Goal: Information Seeking & Learning: Learn about a topic

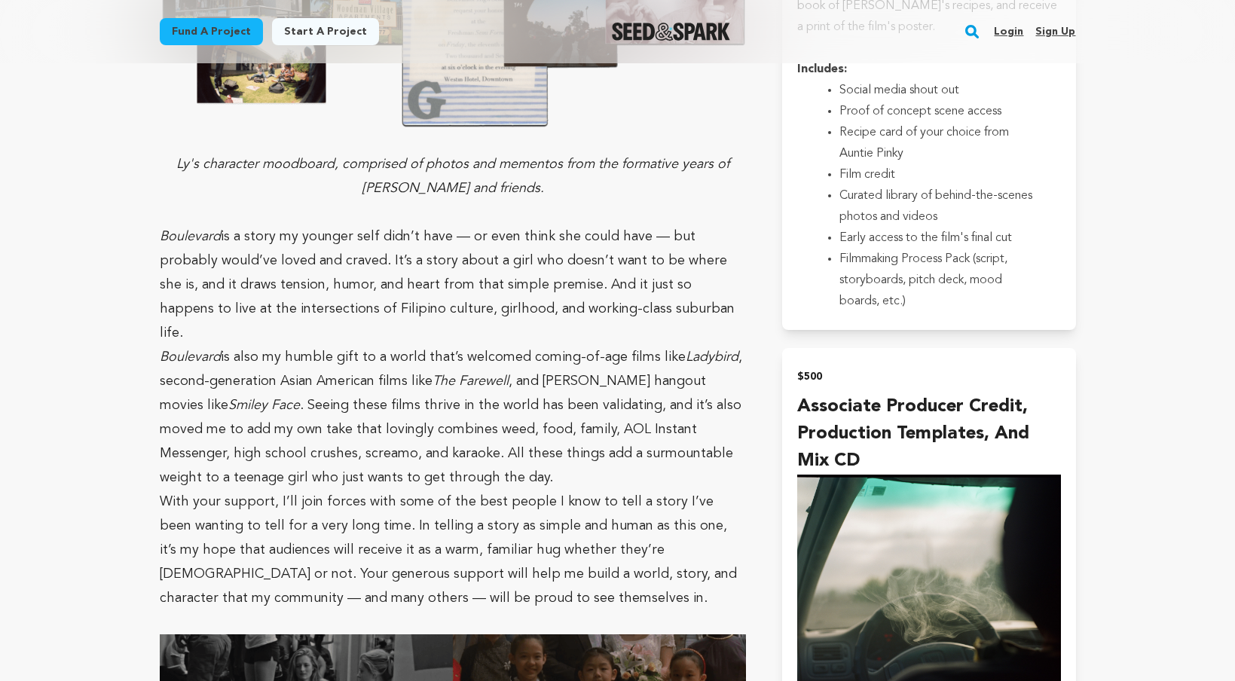
scroll to position [2980, 0]
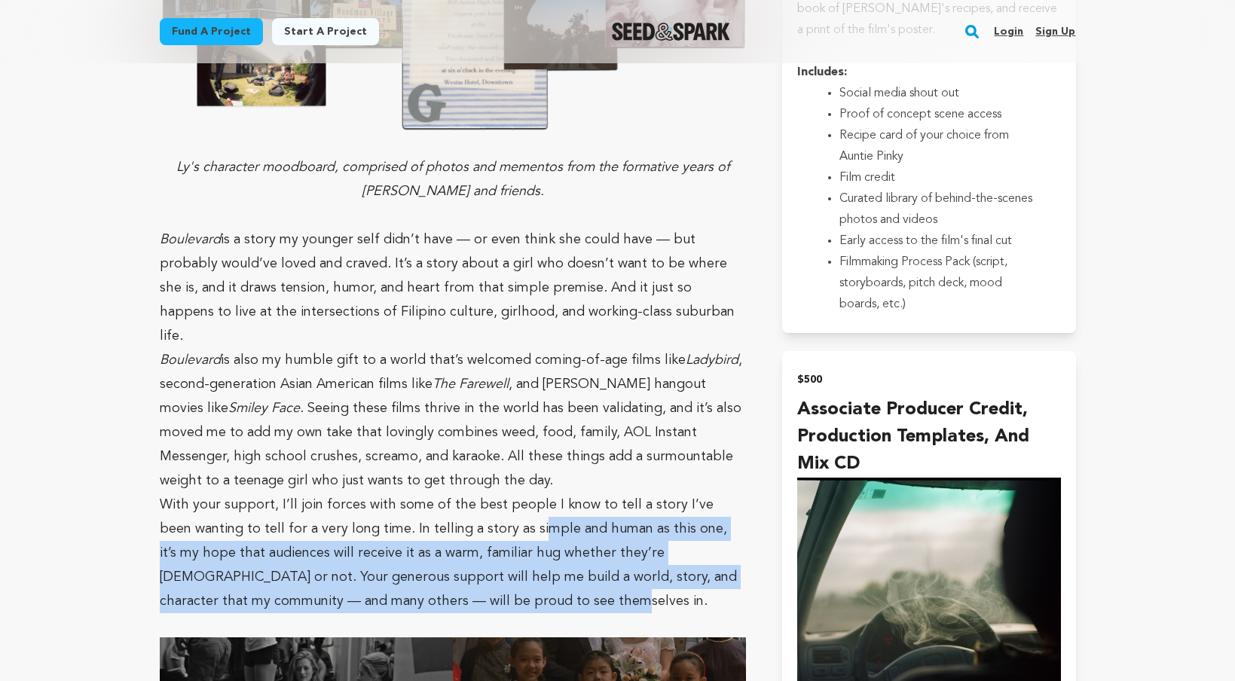
drag, startPoint x: 499, startPoint y: 409, endPoint x: 557, endPoint y: 491, distance: 100.5
click at [557, 493] on p "With your support, I’ll join forces with some of the best people I know to tell…" at bounding box center [453, 553] width 587 height 121
drag, startPoint x: 557, startPoint y: 491, endPoint x: 542, endPoint y: 419, distance: 73.9
click at [542, 493] on p "With your support, I’ll join forces with some of the best people I know to tell…" at bounding box center [453, 553] width 587 height 121
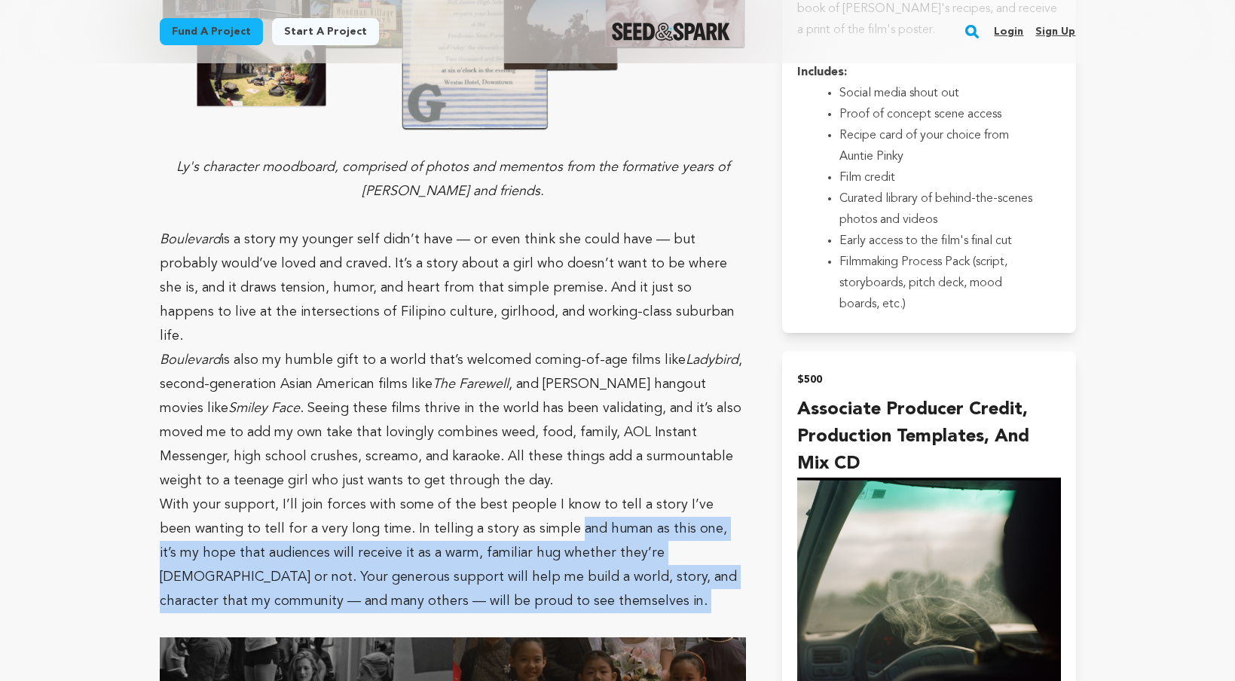
click at [542, 493] on p "With your support, I’ll join forces with some of the best people I know to tell…" at bounding box center [453, 553] width 587 height 121
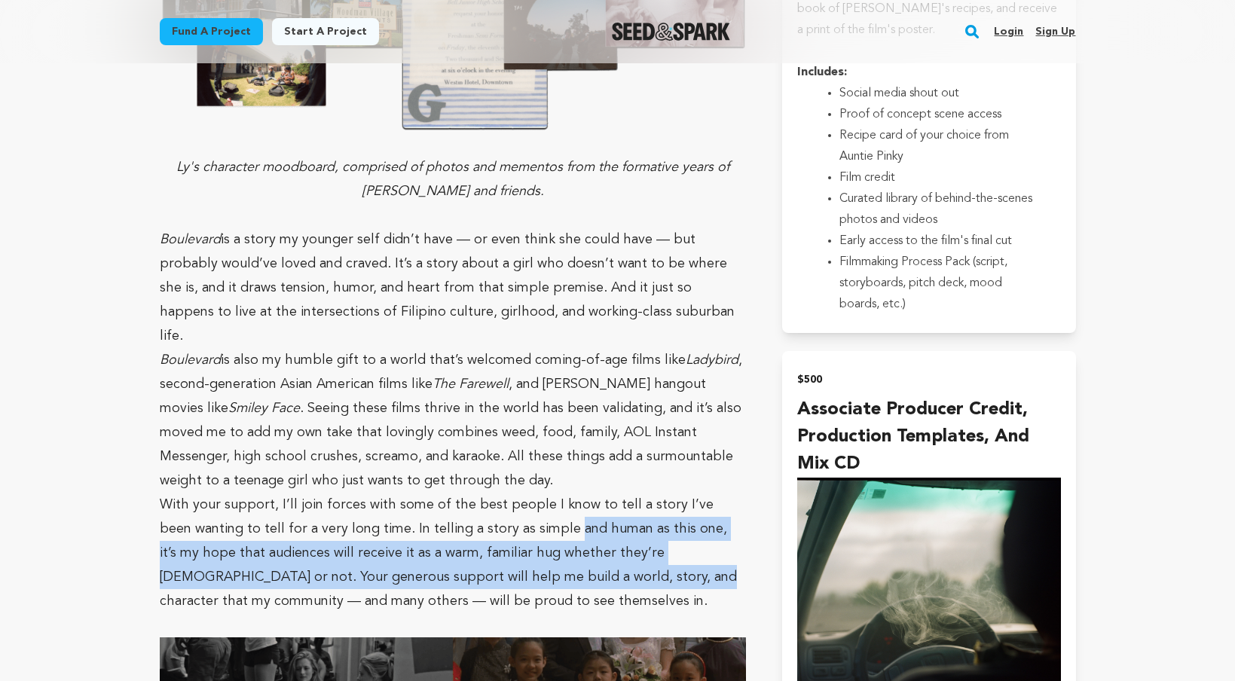
drag, startPoint x: 542, startPoint y: 419, endPoint x: 545, endPoint y: 505, distance: 86.7
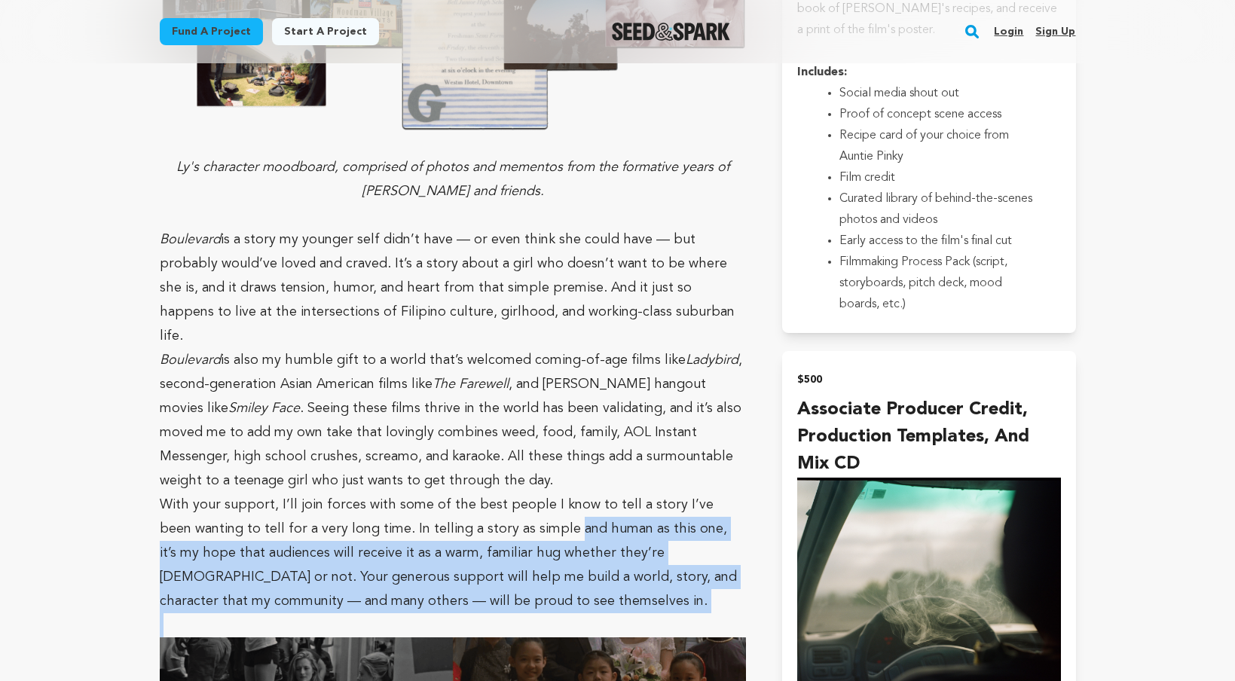
click at [545, 613] on p at bounding box center [453, 625] width 587 height 24
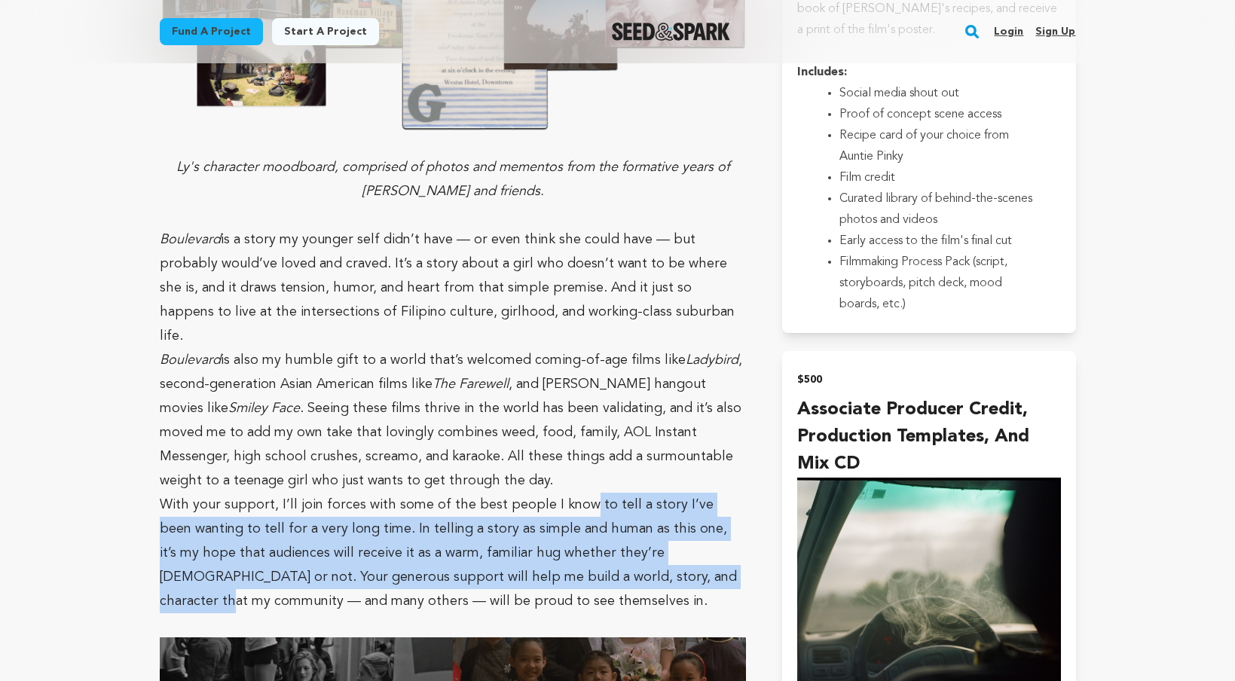
drag, startPoint x: 576, startPoint y: 398, endPoint x: 637, endPoint y: 472, distance: 95.8
click at [637, 493] on p "With your support, I’ll join forces with some of the best people I know to tell…" at bounding box center [453, 553] width 587 height 121
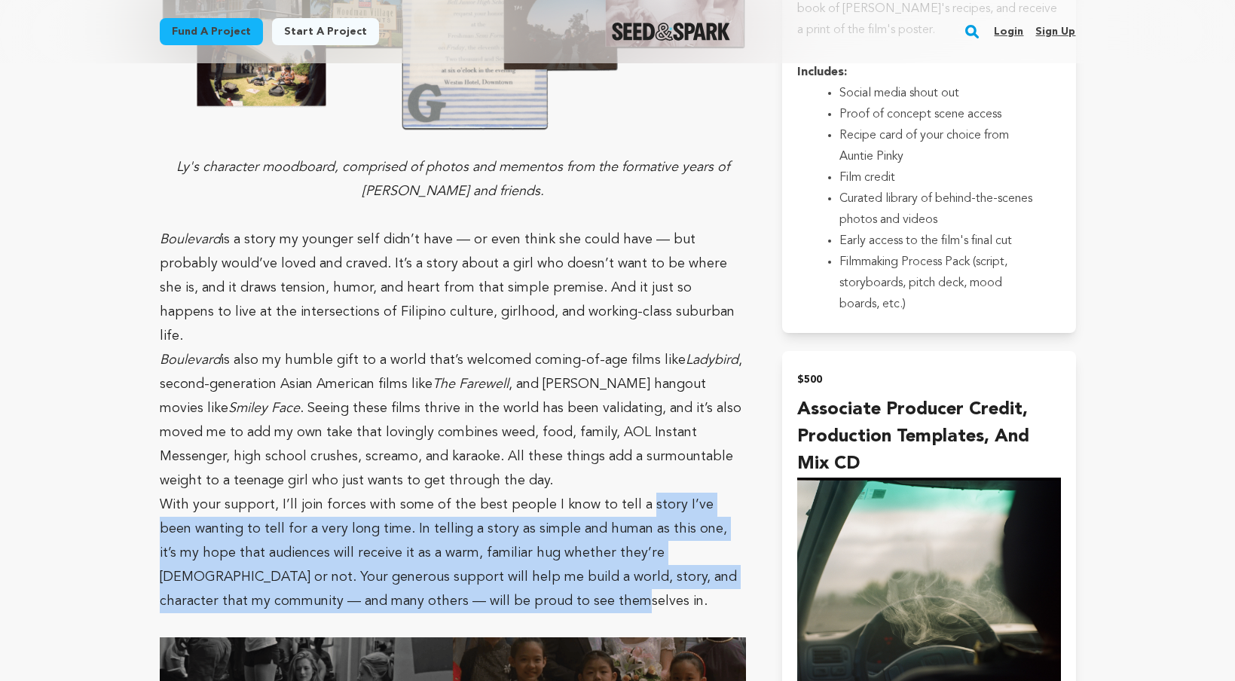
drag, startPoint x: 650, startPoint y: 496, endPoint x: 631, endPoint y: 389, distance: 109.3
click at [631, 493] on p "With your support, I’ll join forces with some of the best people I know to tell…" at bounding box center [453, 553] width 587 height 121
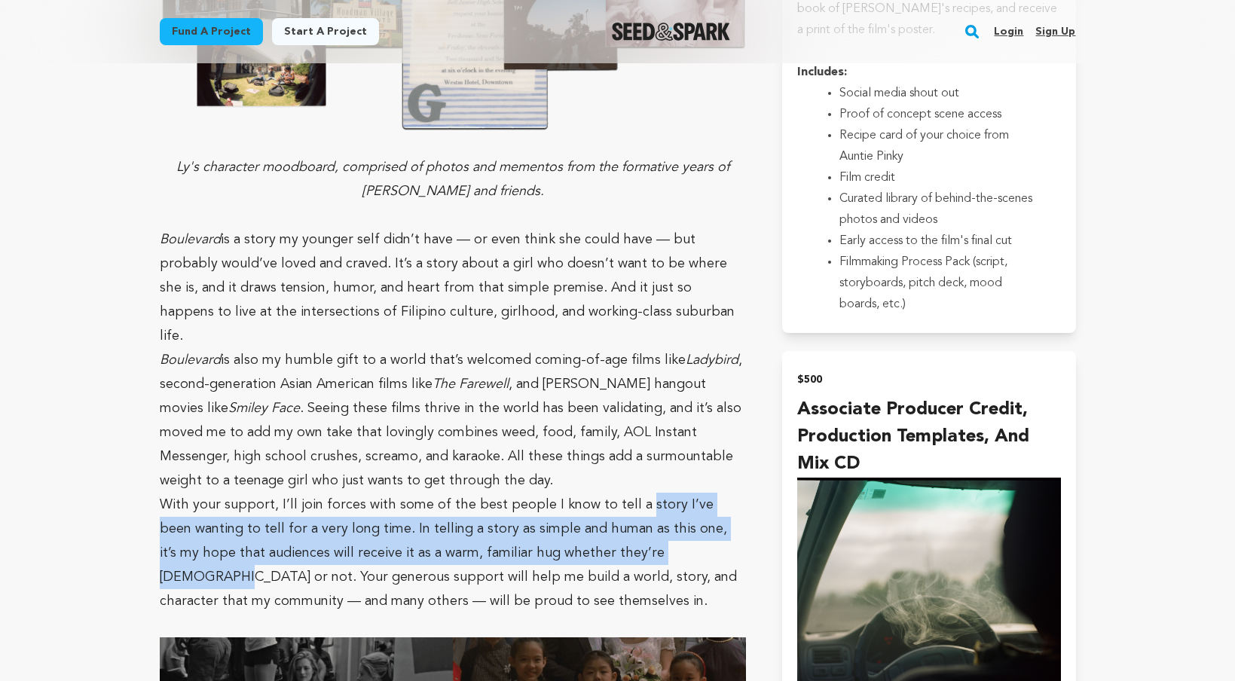
drag, startPoint x: 631, startPoint y: 389, endPoint x: 657, endPoint y: 456, distance: 71.8
click at [657, 493] on p "With your support, I’ll join forces with some of the best people I know to tell…" at bounding box center [453, 553] width 587 height 121
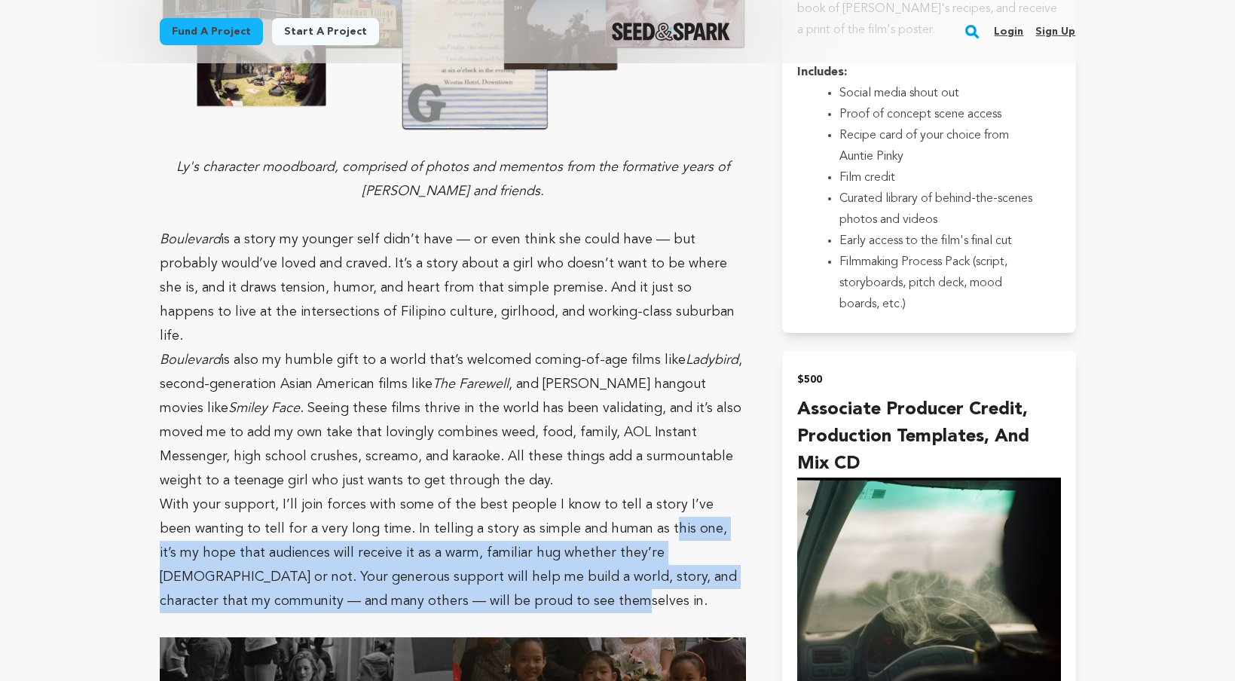
drag, startPoint x: 656, startPoint y: 493, endPoint x: 625, endPoint y: 407, distance: 91.3
click at [625, 493] on p "With your support, I’ll join forces with some of the best people I know to tell…" at bounding box center [453, 553] width 587 height 121
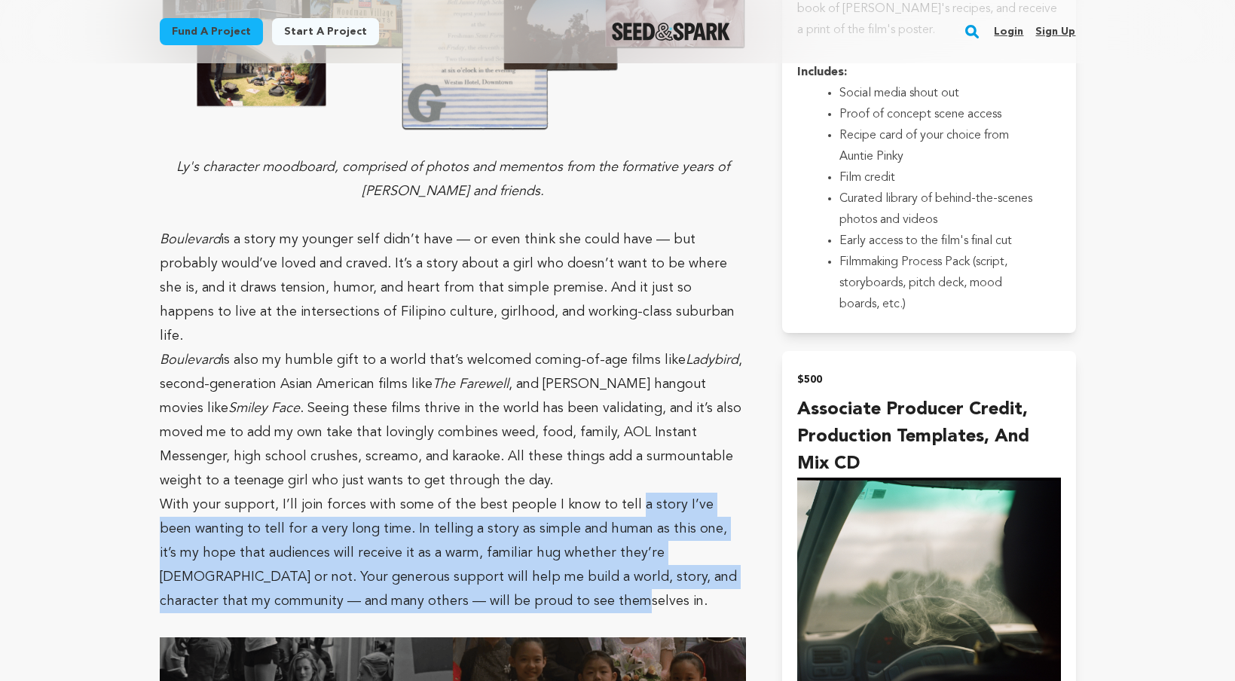
click at [625, 493] on p "With your support, I’ll join forces with some of the best people I know to tell…" at bounding box center [453, 553] width 587 height 121
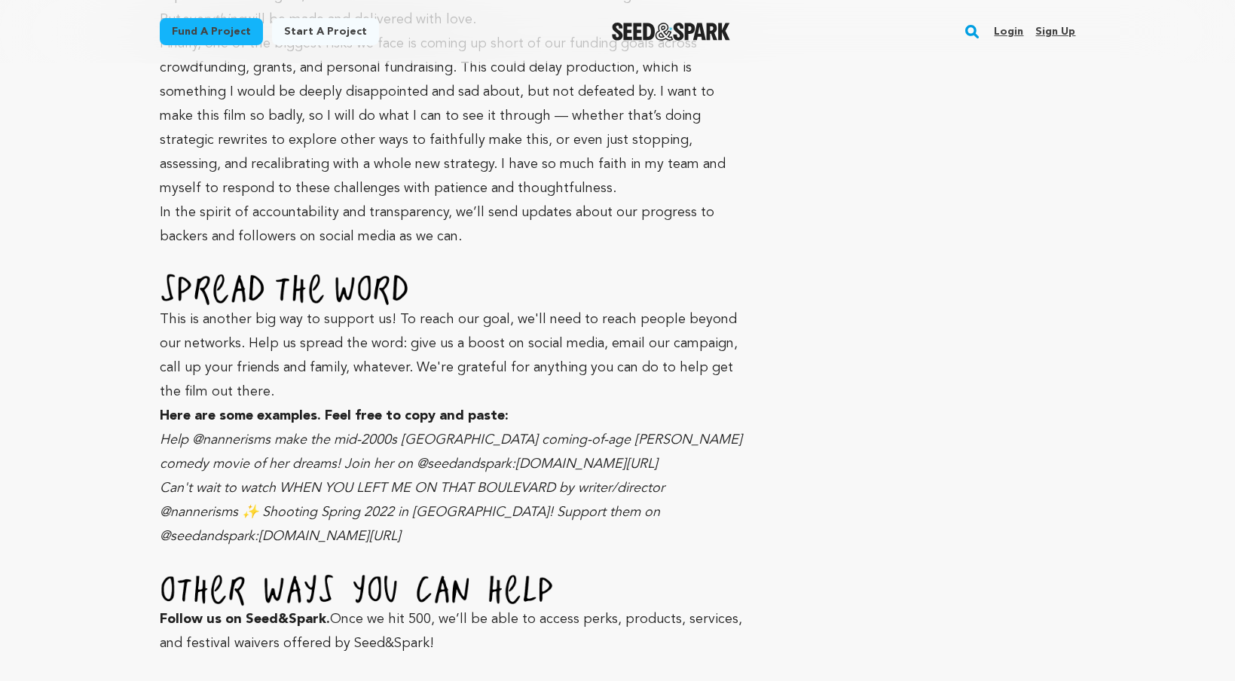
scroll to position [7980, 0]
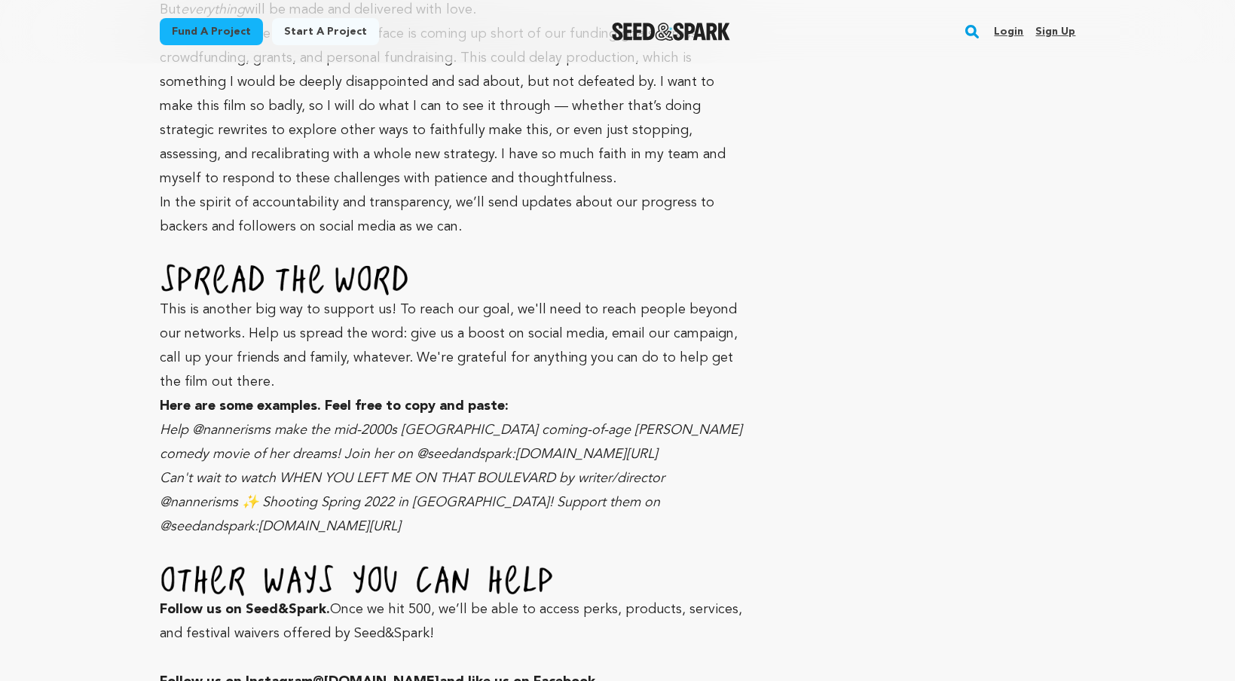
drag, startPoint x: 612, startPoint y: 334, endPoint x: 594, endPoint y: 236, distance: 100.5
click at [594, 394] on p "Here are some examples. Feel free to copy and paste:" at bounding box center [453, 406] width 587 height 24
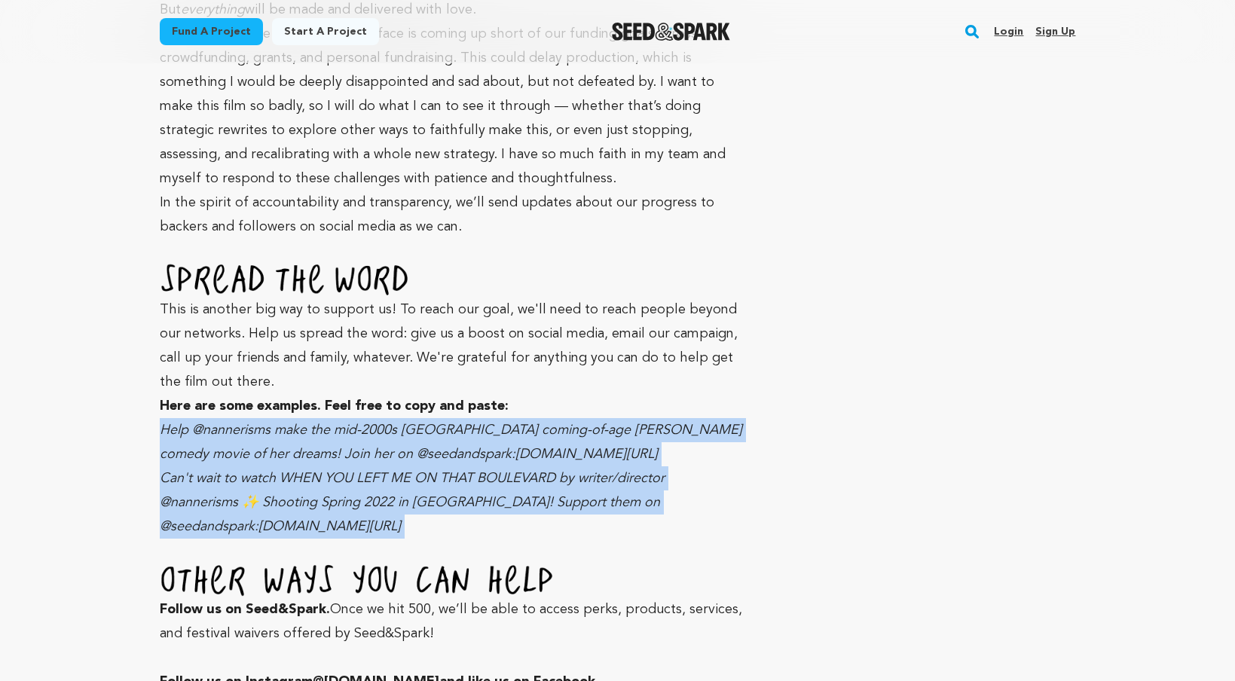
drag, startPoint x: 594, startPoint y: 236, endPoint x: 656, endPoint y: 349, distance: 129.1
click at [656, 466] on p "Can't wait to watch WHEN YOU LEFT ME ON THAT BOULEVARD by writer/director @nann…" at bounding box center [453, 502] width 587 height 72
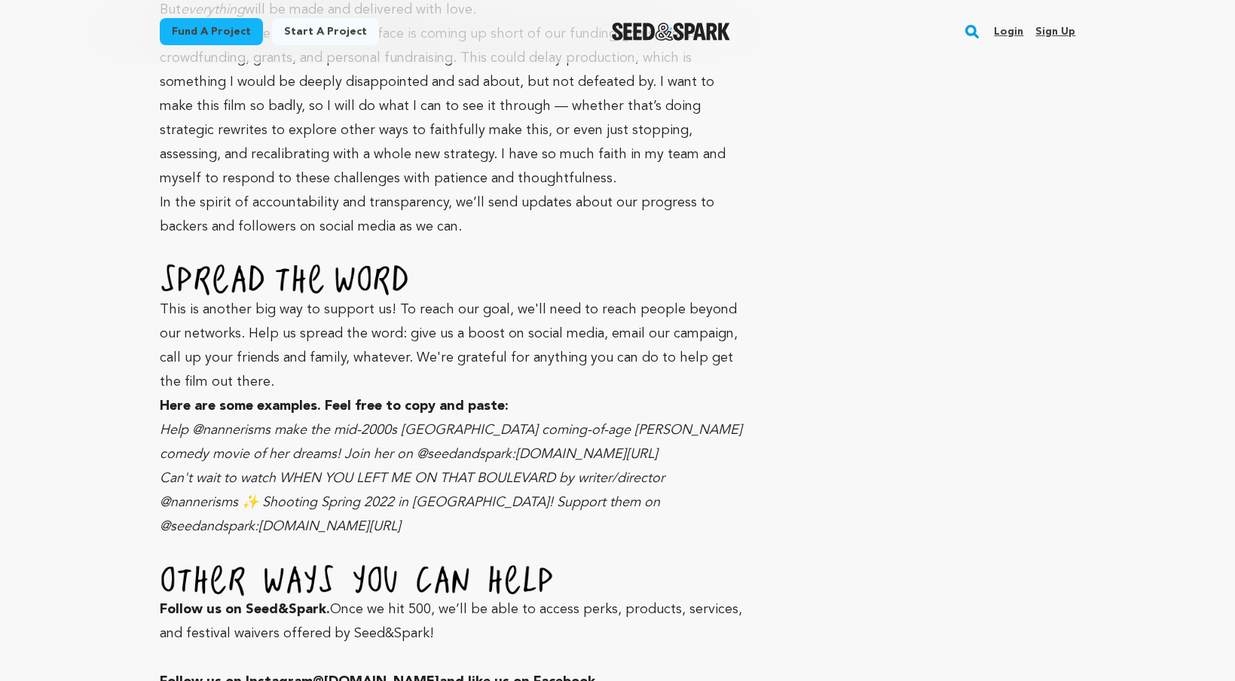
click at [727, 563] on p "Follow us on Seed&Spark. Once we hit 500, we’ll be able to access perks, produc…" at bounding box center [453, 652] width 587 height 179
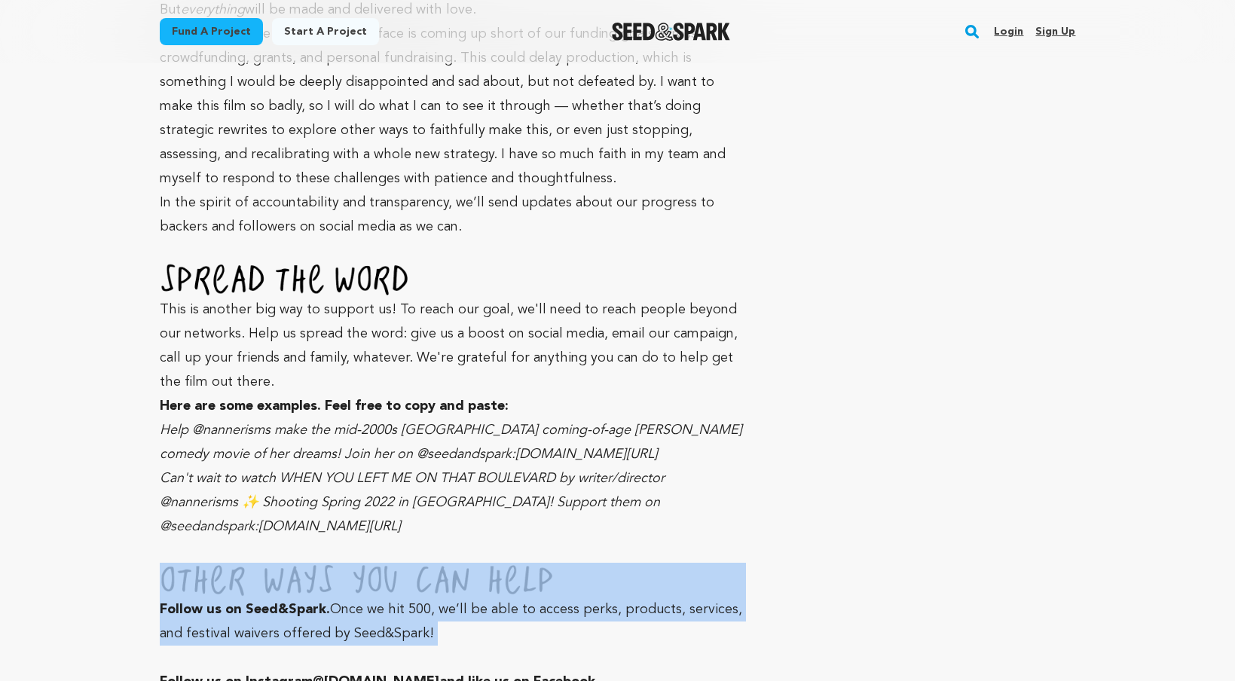
drag, startPoint x: 735, startPoint y: 477, endPoint x: 688, endPoint y: 396, distance: 93.1
click at [688, 563] on p "Follow us on Seed&Spark. Once we hit 500, we’ll be able to access perks, produc…" at bounding box center [453, 652] width 587 height 179
click at [688, 563] on img at bounding box center [453, 580] width 587 height 35
drag, startPoint x: 688, startPoint y: 396, endPoint x: 740, endPoint y: 477, distance: 95.5
click at [740, 563] on p "Follow us on Seed&Spark. Once we hit 500, we’ll be able to access perks, produc…" at bounding box center [453, 652] width 587 height 179
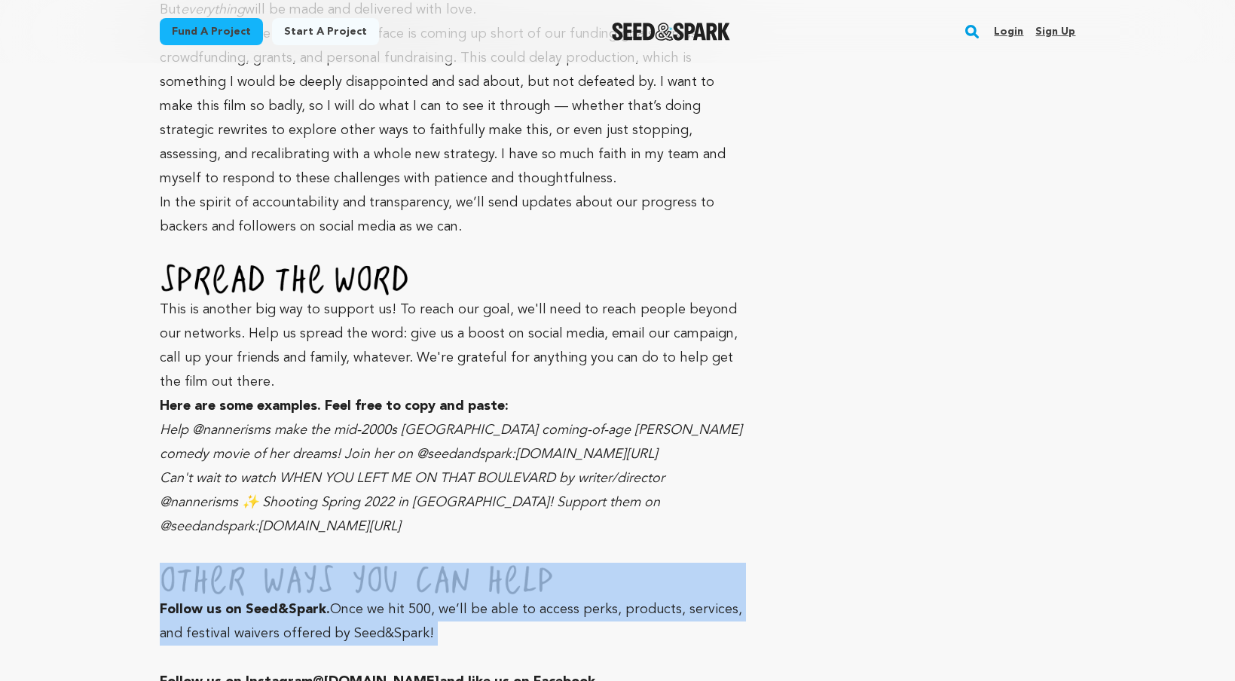
click at [740, 563] on p "Follow us on Seed&Spark. Once we hit 500, we’ll be able to access perks, produc…" at bounding box center [453, 652] width 587 height 179
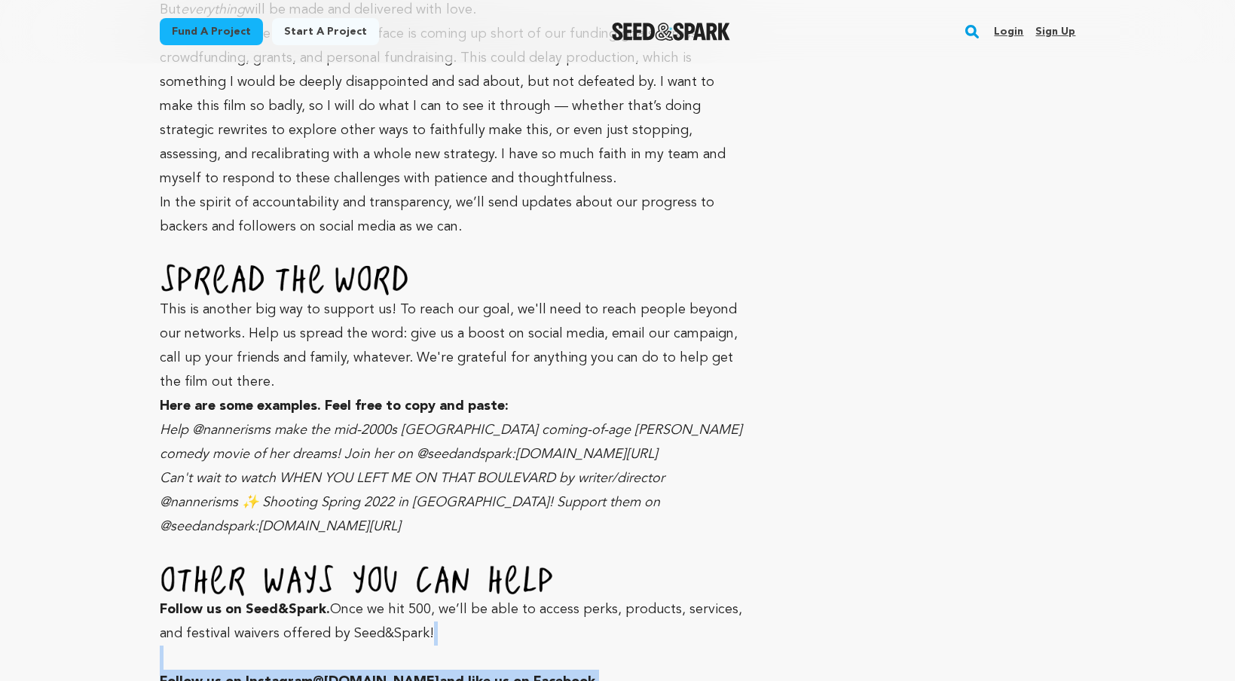
drag, startPoint x: 737, startPoint y: 501, endPoint x: 720, endPoint y: 478, distance: 28.6
click at [720, 563] on p "Follow us on Seed&Spark. Once we hit 500, we’ll be able to access perks, produc…" at bounding box center [453, 652] width 587 height 179
click at [719, 563] on p "Follow us on Seed&Spark. Once we hit 500, we’ll be able to access perks, produc…" at bounding box center [453, 652] width 587 height 179
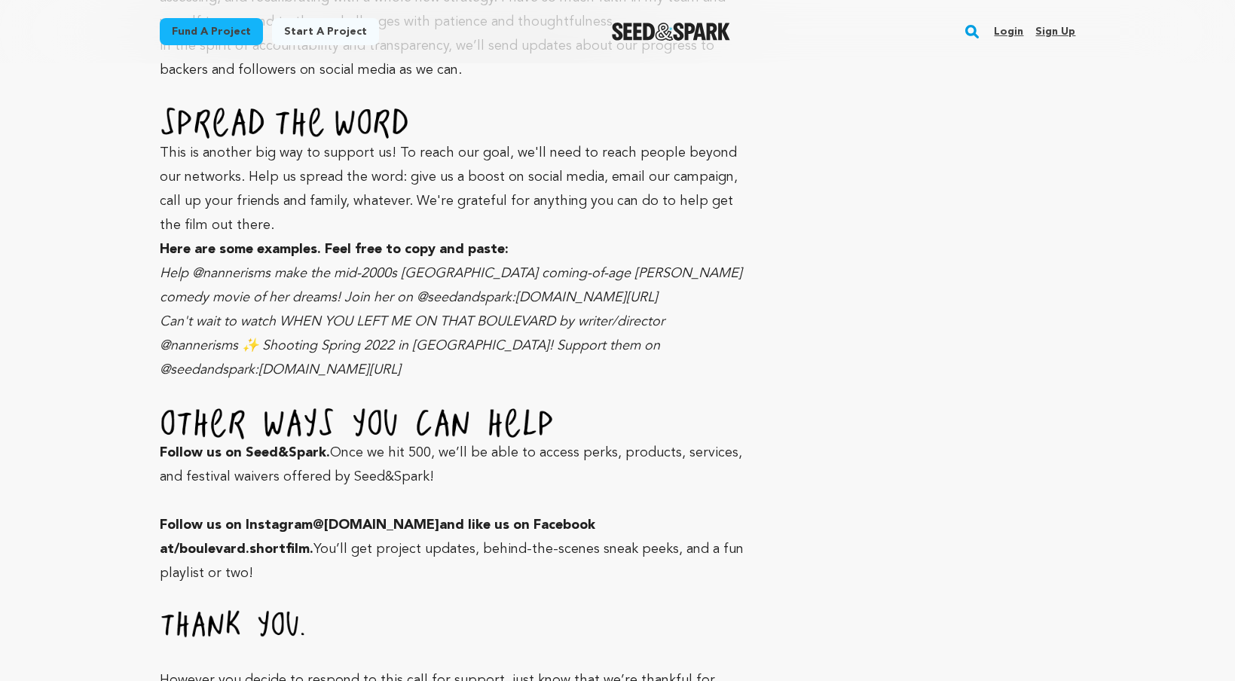
scroll to position [8161, 0]
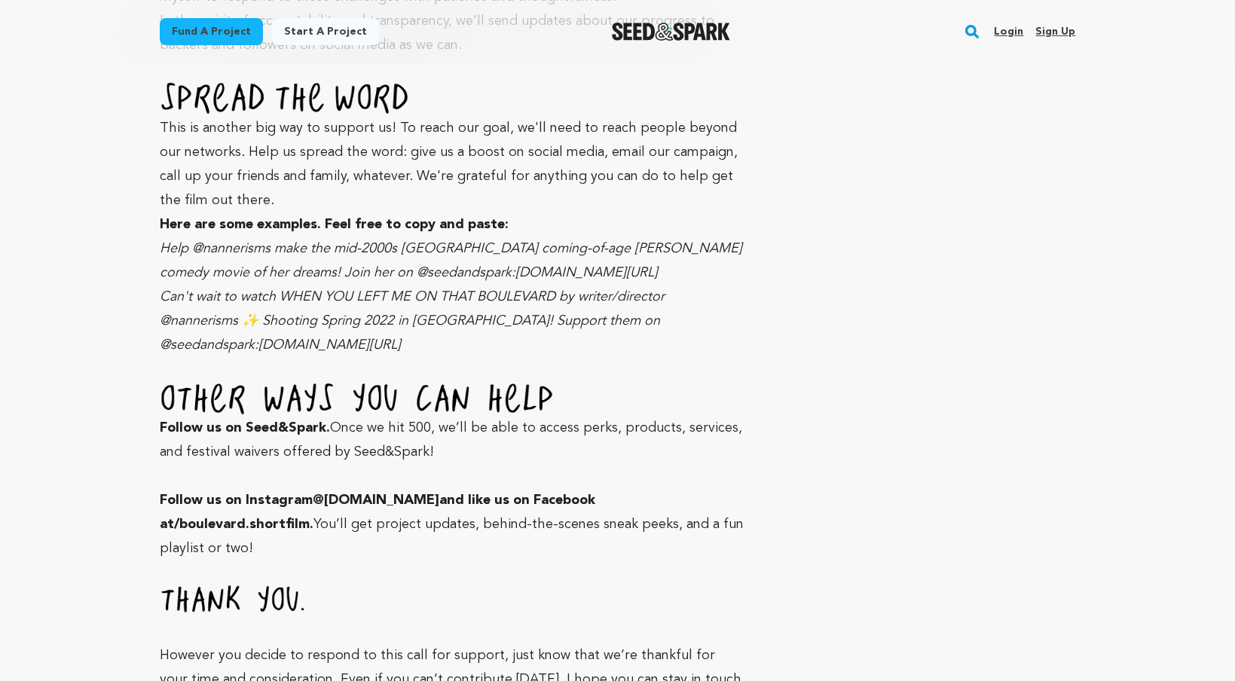
drag, startPoint x: 663, startPoint y: 438, endPoint x: 725, endPoint y: 520, distance: 103.2
click at [725, 585] on p "However you decide to respond to this call for support, just know that we’re th…" at bounding box center [453, 662] width 587 height 155
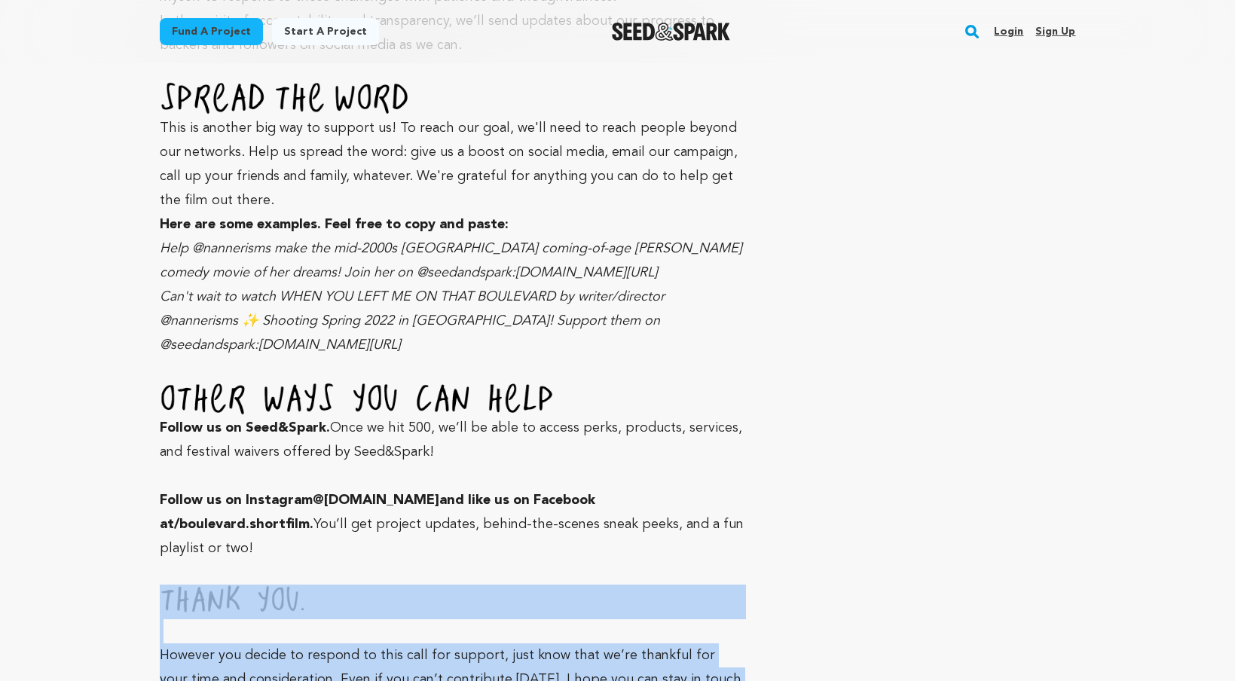
drag, startPoint x: 725, startPoint y: 520, endPoint x: 695, endPoint y: 414, distance: 110.4
click at [695, 585] on p "However you decide to respond to this call for support, just know that we’re th…" at bounding box center [453, 662] width 587 height 155
drag, startPoint x: 695, startPoint y: 414, endPoint x: 761, endPoint y: 528, distance: 131.3
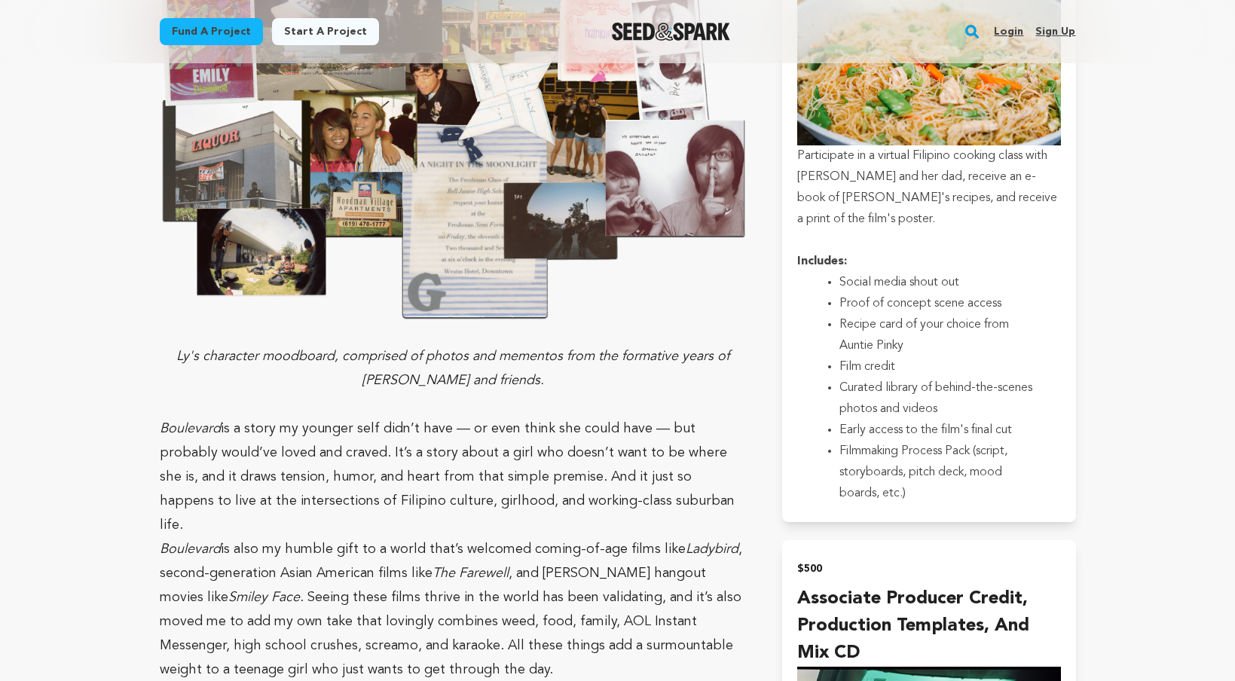
scroll to position [2777, 0]
